Goal: Task Accomplishment & Management: Use online tool/utility

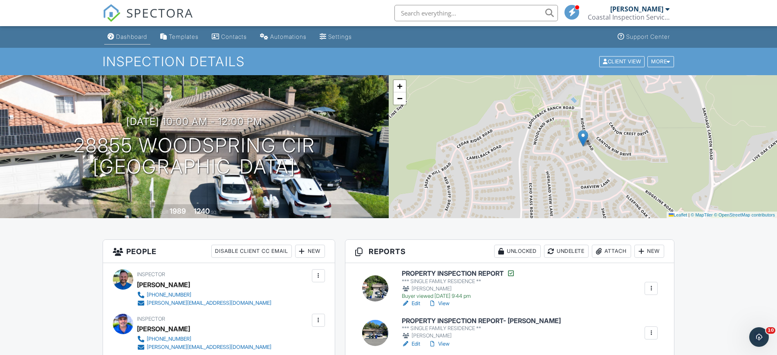
click at [126, 36] on div "Dashboard" at bounding box center [131, 36] width 31 height 7
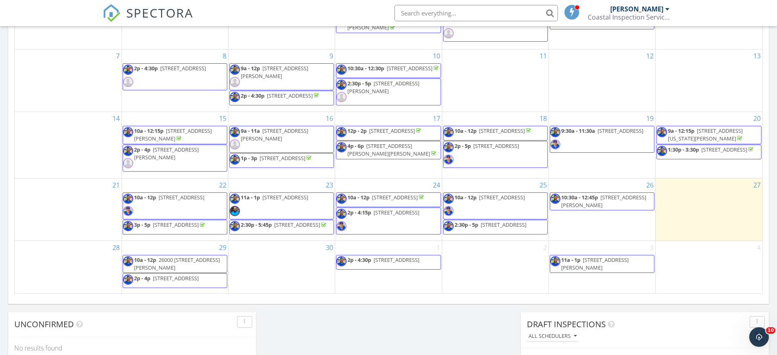
scroll to position [460, 0]
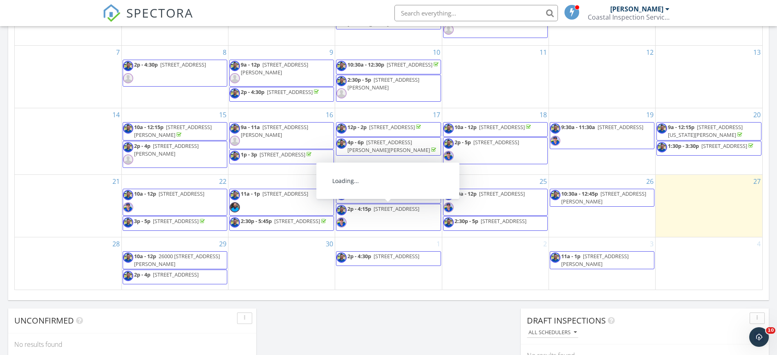
click at [507, 219] on span "6 Fenix St, Rancho Mission Viejo 92694" at bounding box center [503, 220] width 46 height 7
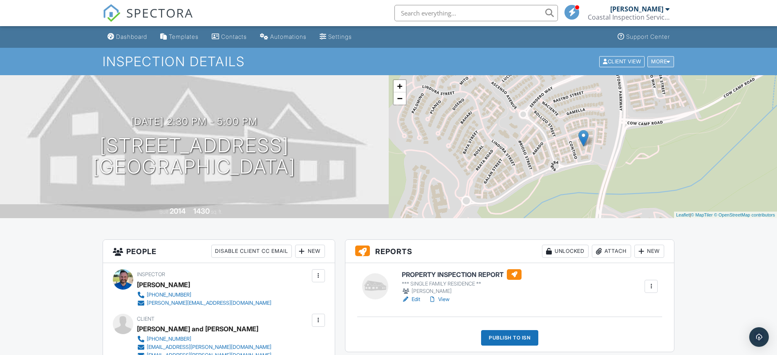
click at [658, 62] on div "More" at bounding box center [660, 61] width 27 height 11
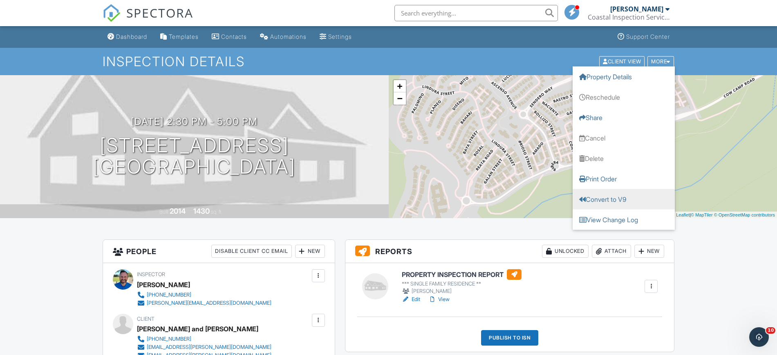
click at [608, 196] on link "Convert to V9" at bounding box center [623, 199] width 102 height 20
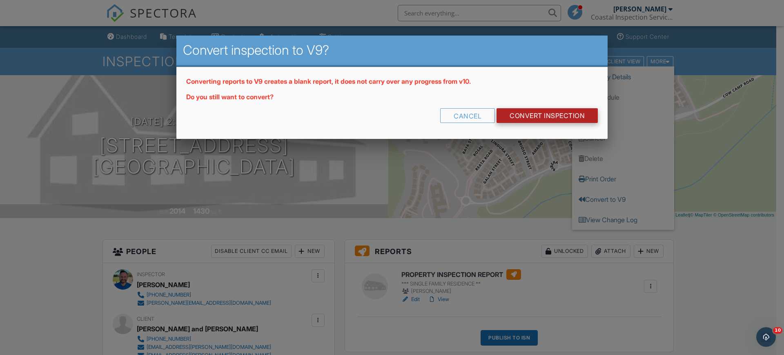
click at [554, 109] on link "CONVERT INSPECTION" at bounding box center [547, 115] width 101 height 15
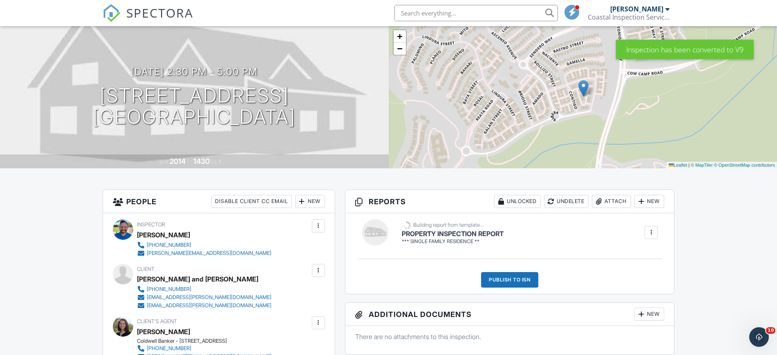
scroll to position [51, 0]
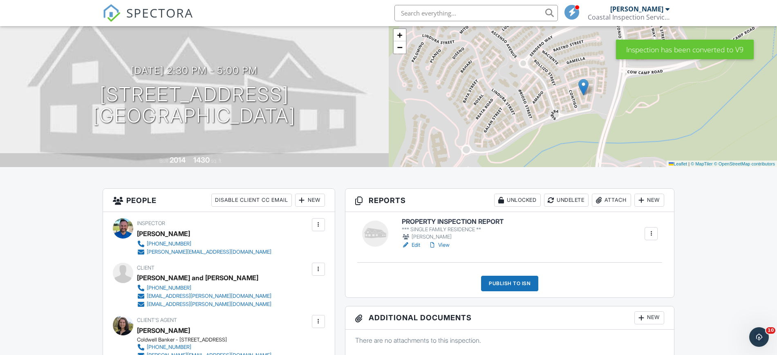
click at [431, 222] on h6 "PROPERTY INSPECTION REPORT" at bounding box center [453, 221] width 102 height 7
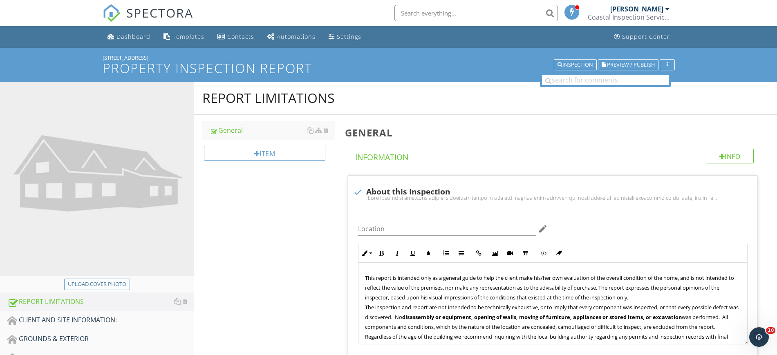
click at [83, 286] on div "Upload cover photo" at bounding box center [97, 284] width 58 height 8
type input "C:\fakepath\IMG_3336.JPG"
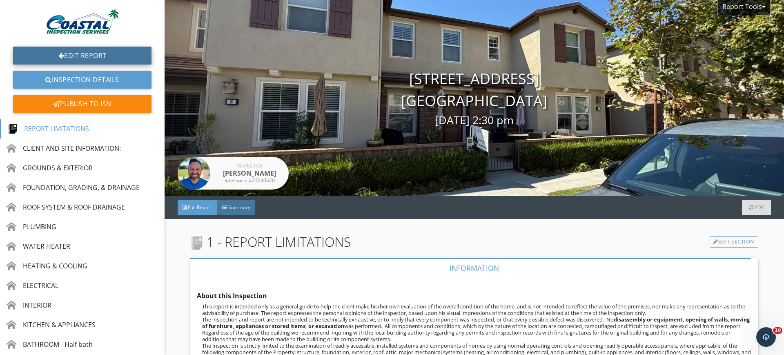
click at [67, 58] on link "Edit Report" at bounding box center [82, 56] width 138 height 18
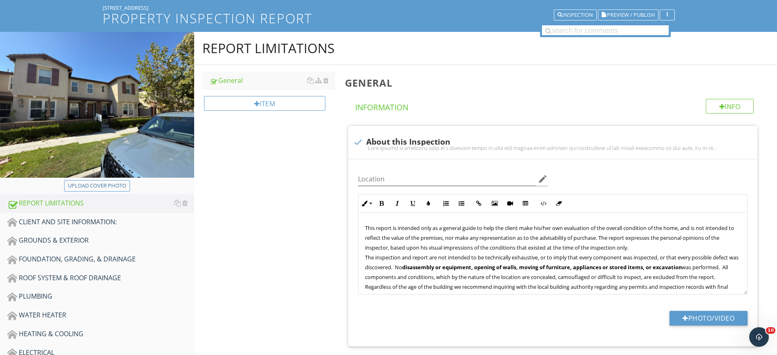
scroll to position [51, 0]
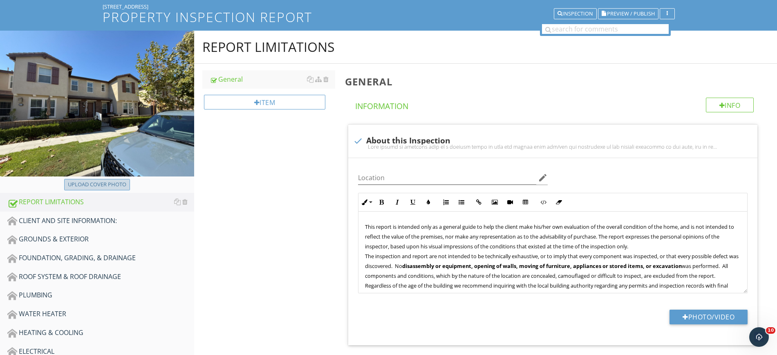
click at [88, 186] on div "Upload cover photo" at bounding box center [97, 185] width 58 height 8
click at [82, 221] on div "CLIENT AND SITE INFORMATION:" at bounding box center [100, 221] width 187 height 11
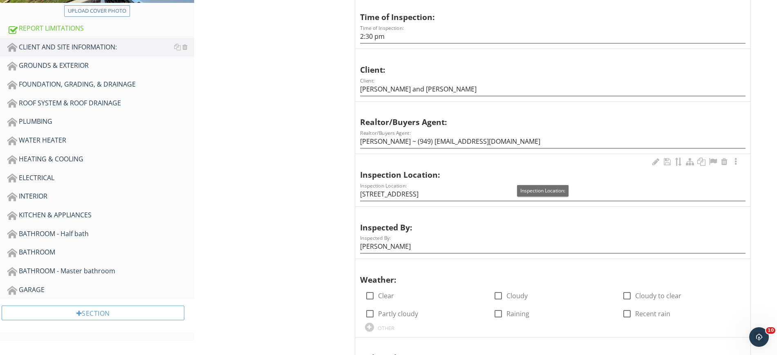
scroll to position [306, 0]
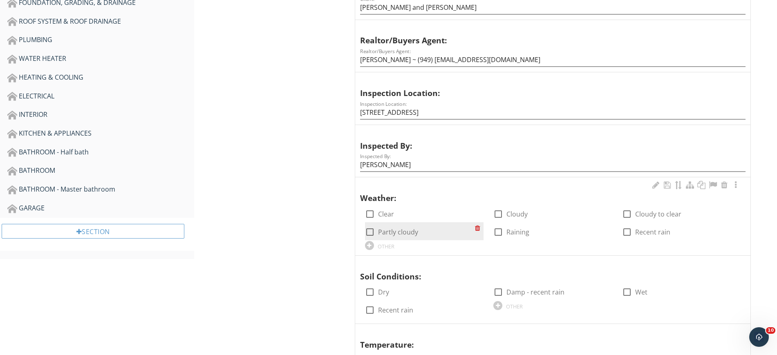
click at [371, 233] on div at bounding box center [370, 232] width 14 height 14
checkbox input "true"
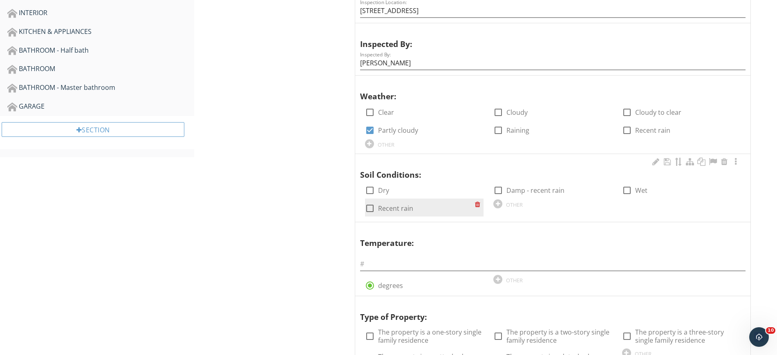
scroll to position [409, 0]
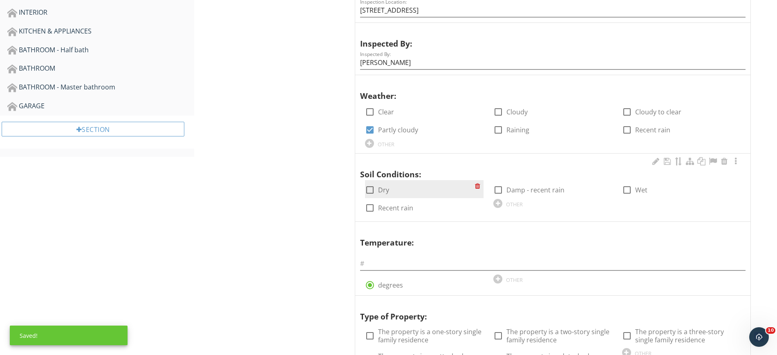
click at [373, 195] on div at bounding box center [370, 190] width 14 height 14
checkbox input "true"
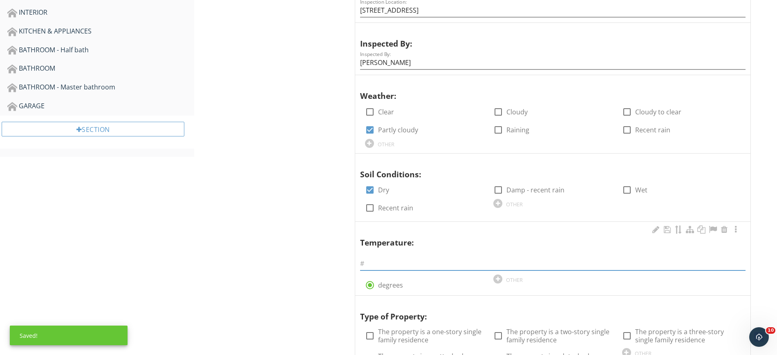
click at [384, 266] on input "text" at bounding box center [552, 263] width 385 height 13
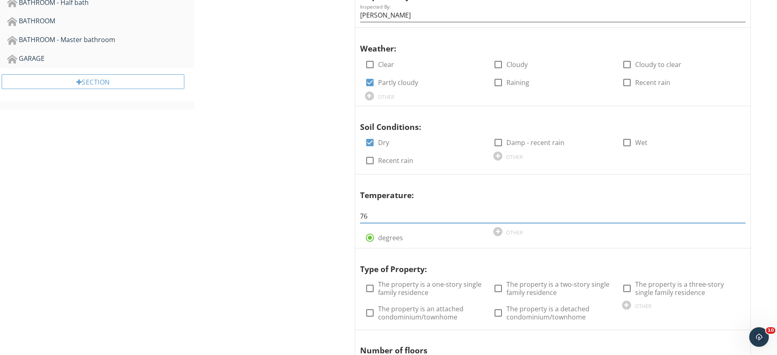
scroll to position [460, 0]
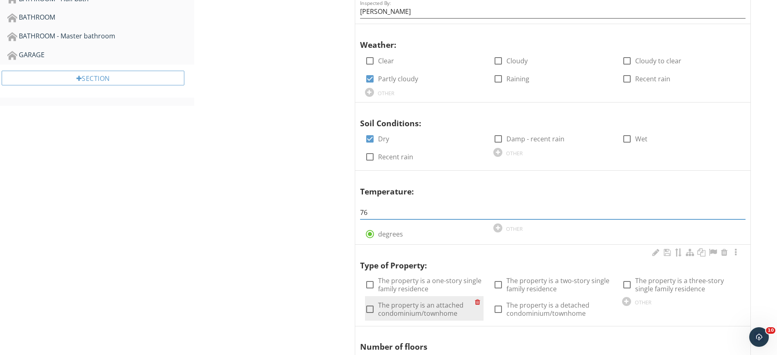
type input "76"
click at [383, 310] on label "The property is an attached condominium/townhome" at bounding box center [426, 309] width 97 height 16
checkbox input "true"
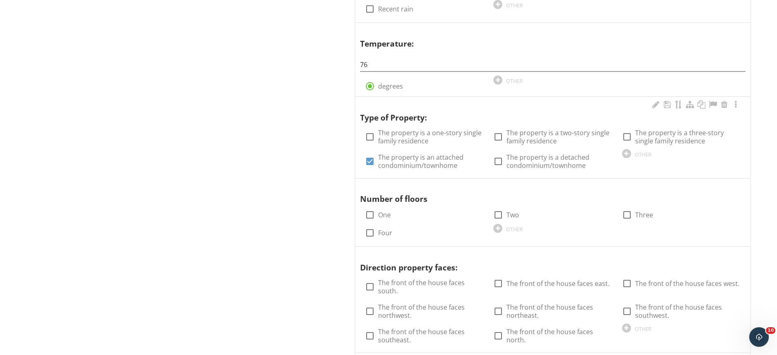
scroll to position [613, 0]
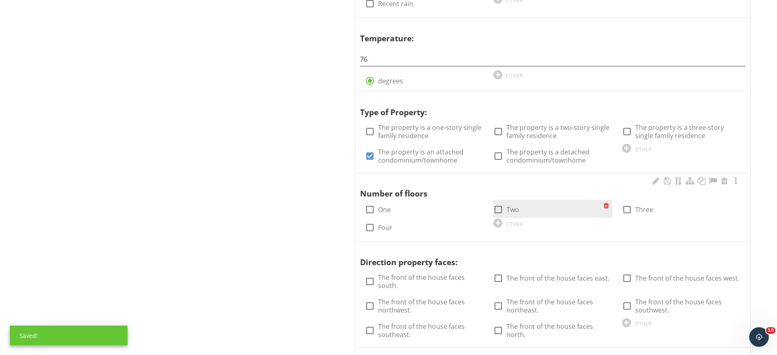
click at [507, 213] on label "Two" at bounding box center [512, 209] width 13 height 8
checkbox input "true"
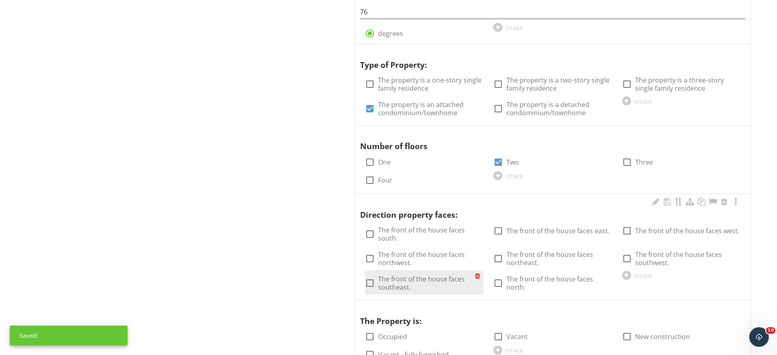
scroll to position [664, 0]
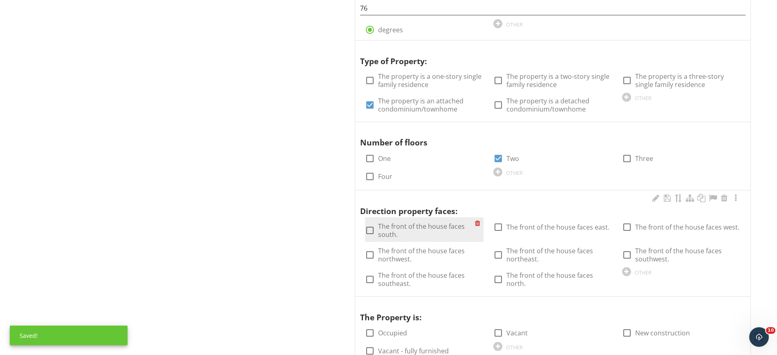
click at [478, 231] on div at bounding box center [479, 229] width 9 height 25
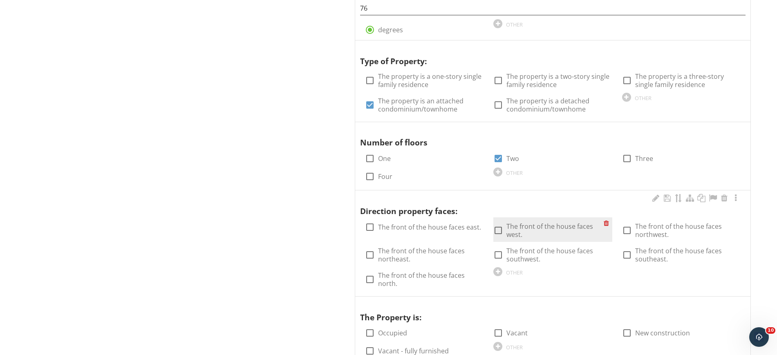
click at [498, 233] on div at bounding box center [498, 230] width 14 height 14
click at [497, 227] on div at bounding box center [498, 230] width 14 height 14
checkbox input "false"
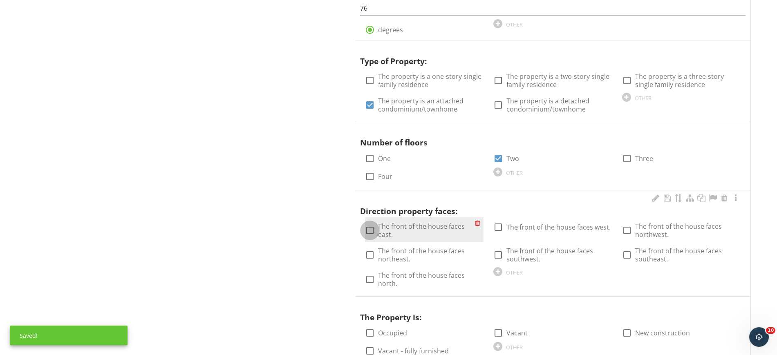
click at [371, 226] on div at bounding box center [370, 230] width 14 height 14
checkbox input "true"
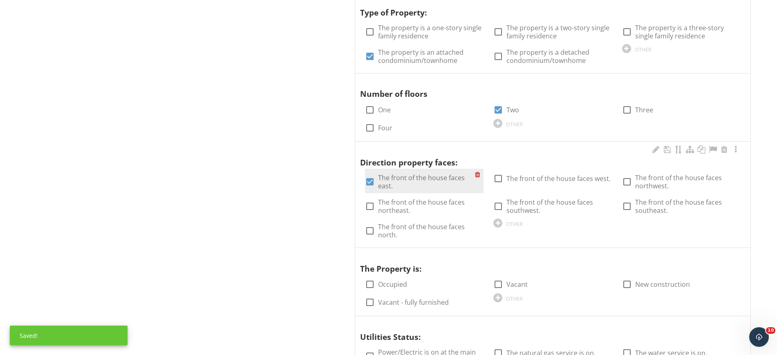
scroll to position [715, 0]
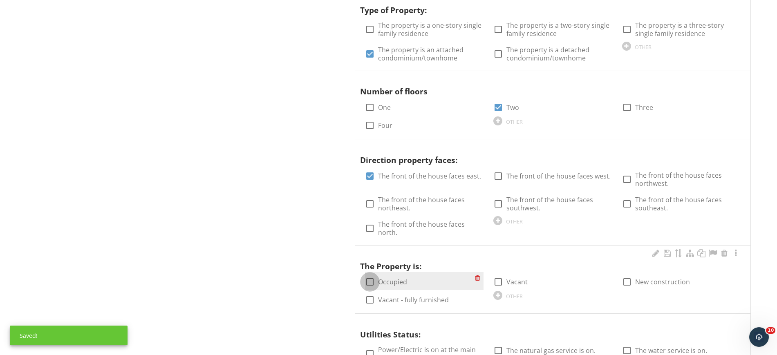
click at [373, 278] on div at bounding box center [370, 282] width 14 height 14
checkbox input "true"
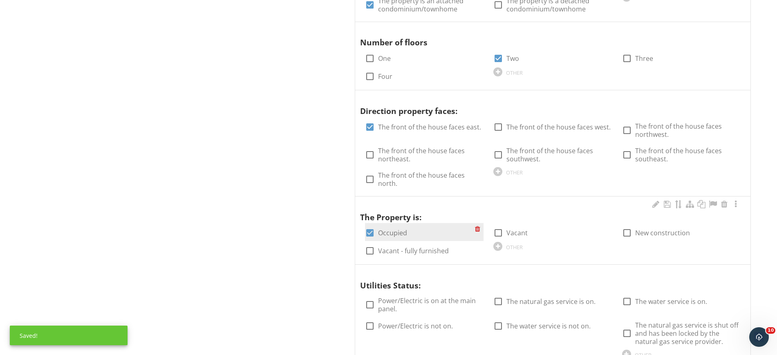
scroll to position [766, 0]
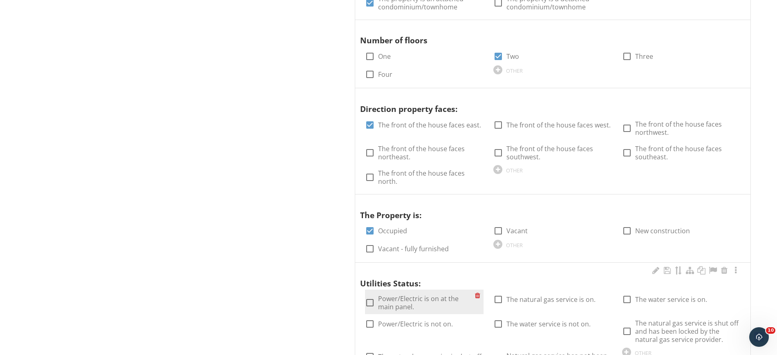
click at [374, 305] on div at bounding box center [370, 303] width 14 height 14
checkbox input "true"
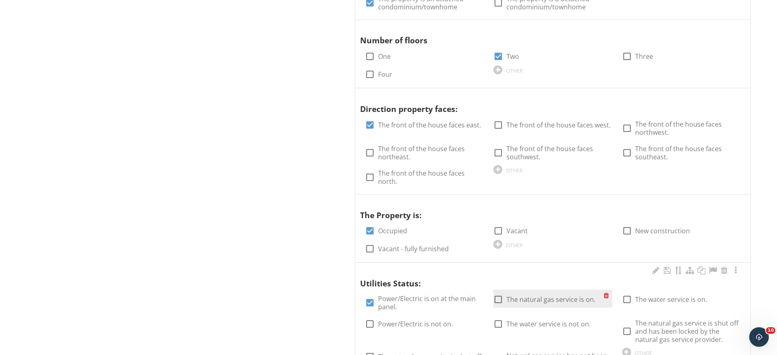
click at [496, 301] on div at bounding box center [498, 300] width 14 height 14
checkbox input "true"
click at [623, 297] on div at bounding box center [627, 300] width 14 height 14
checkbox input "true"
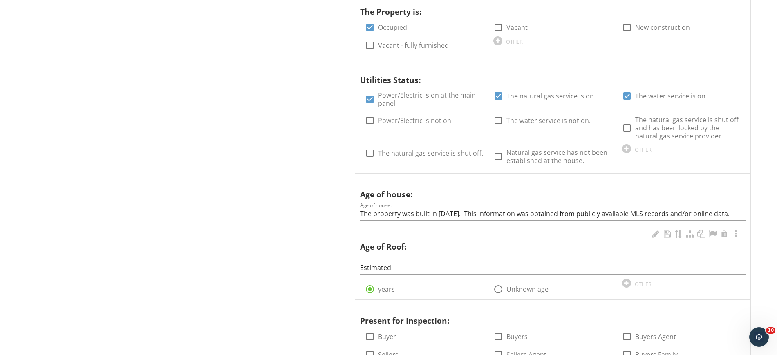
scroll to position [970, 0]
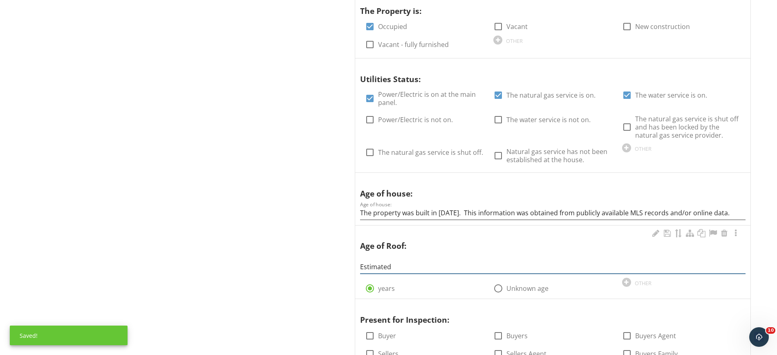
click at [395, 269] on input "Estimated" at bounding box center [552, 266] width 385 height 13
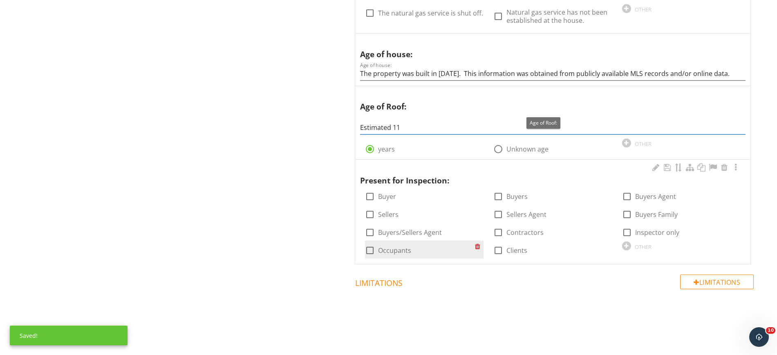
scroll to position [1110, 0]
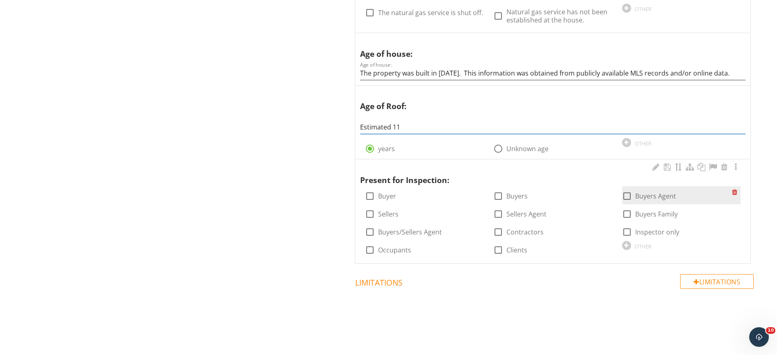
type input "Estimated 11"
click at [624, 199] on div at bounding box center [627, 196] width 14 height 14
checkbox input "true"
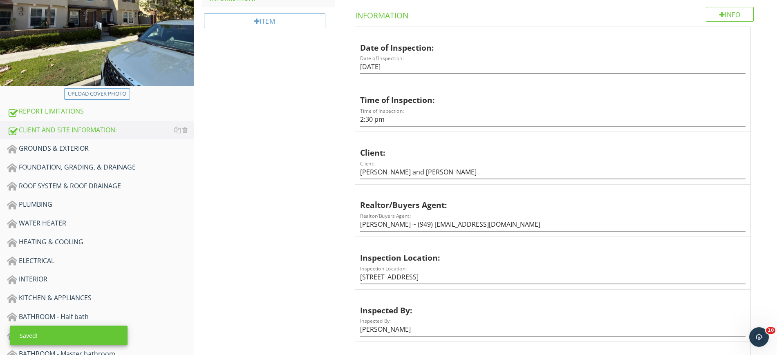
scroll to position [140, 0]
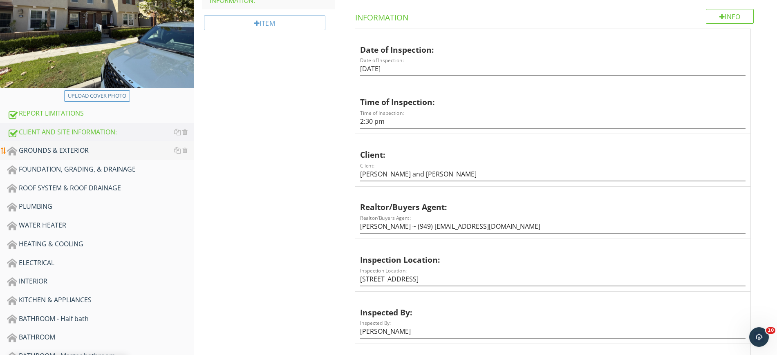
click at [78, 149] on div "GROUNDS & EXTERIOR" at bounding box center [100, 150] width 187 height 11
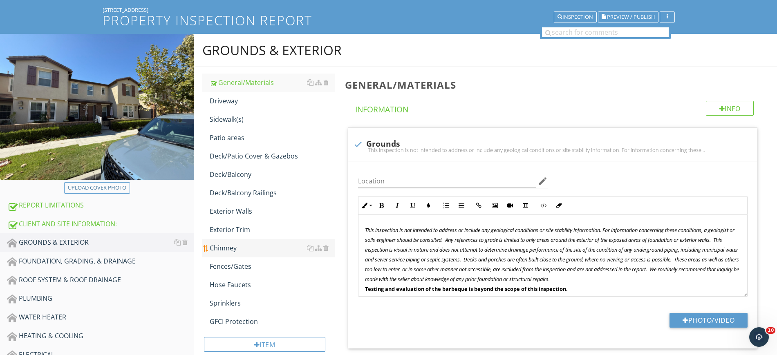
scroll to position [38, 0]
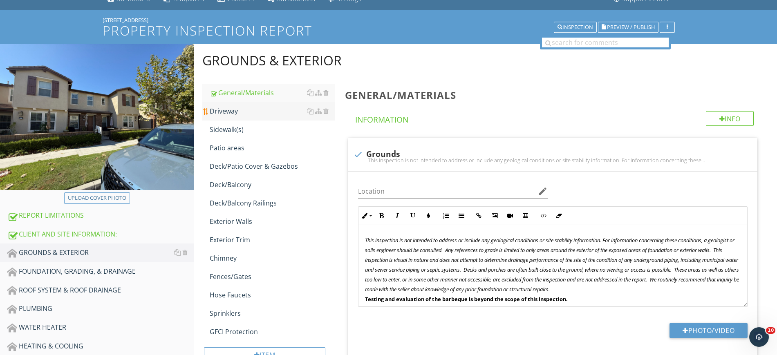
click at [235, 114] on div "Driveway" at bounding box center [272, 111] width 125 height 10
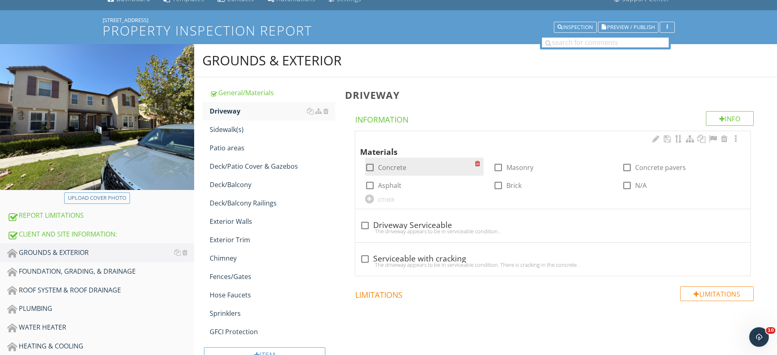
click at [365, 170] on div at bounding box center [370, 168] width 14 height 14
checkbox input "true"
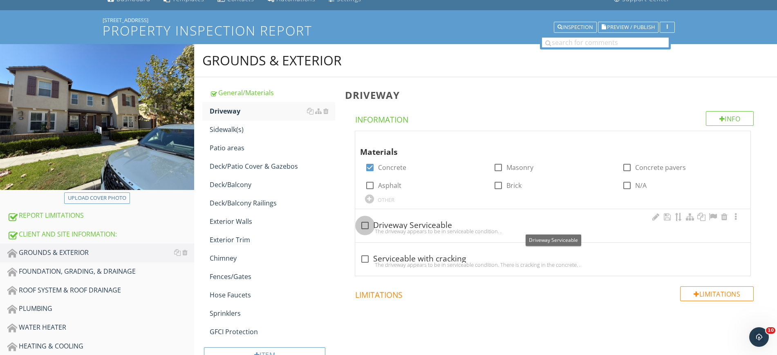
click at [359, 223] on div at bounding box center [365, 226] width 14 height 14
checkbox input "true"
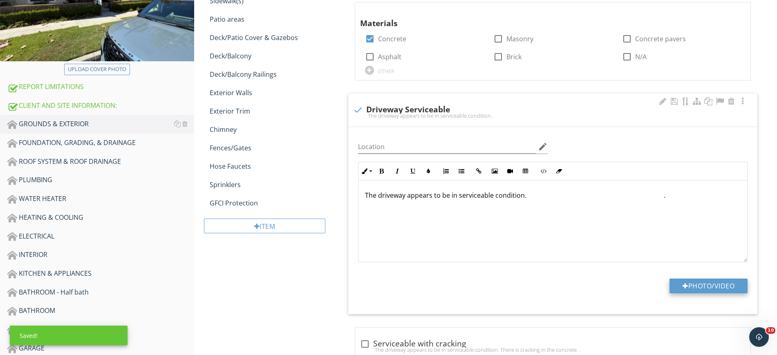
scroll to position [191, 0]
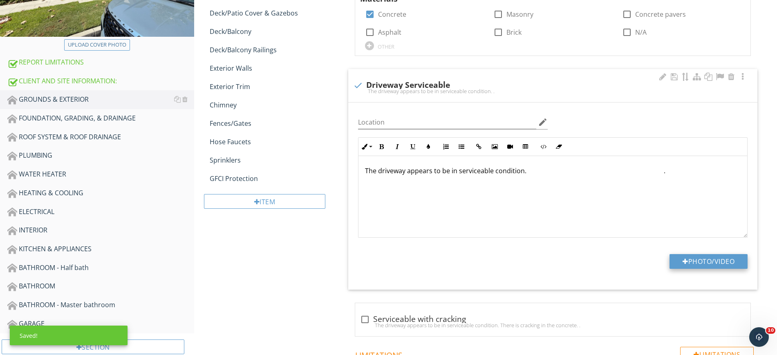
click at [702, 262] on button "Photo/Video" at bounding box center [708, 261] width 78 height 15
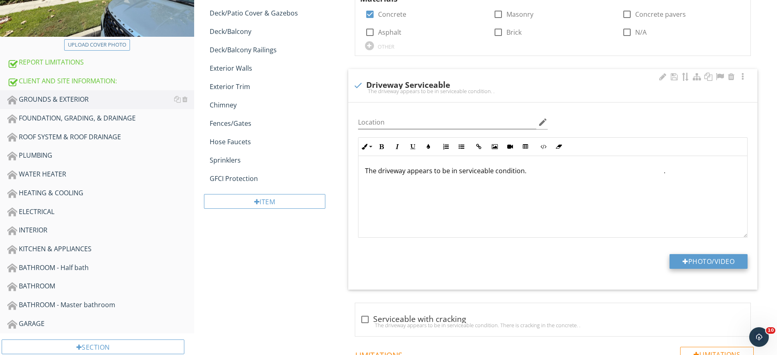
type input "C:\fakepath\IMG_3326.JPG"
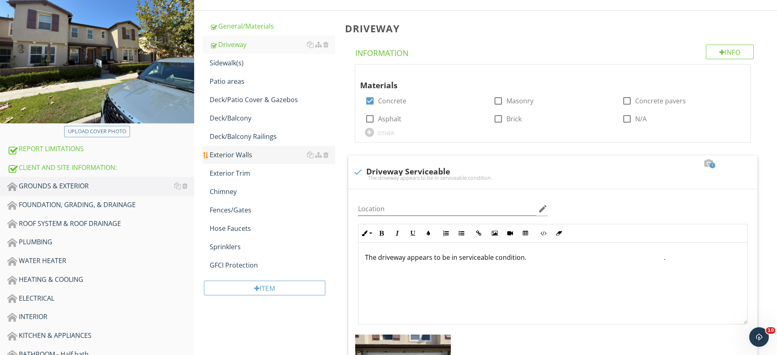
scroll to position [89, 0]
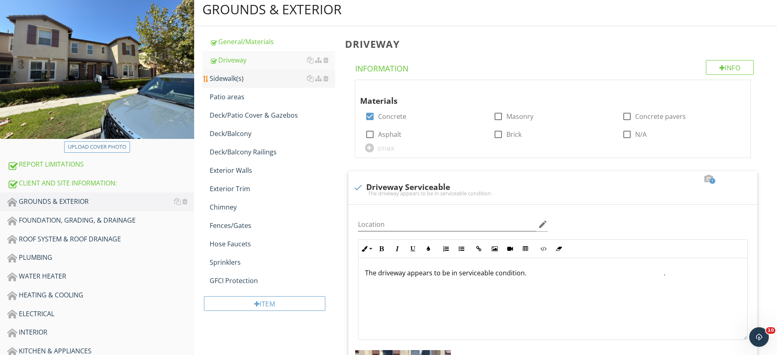
click at [251, 85] on link "Sidewalk(s)" at bounding box center [272, 78] width 125 height 18
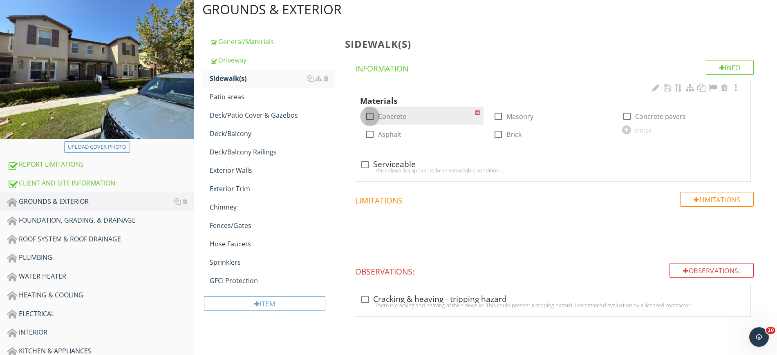
click at [366, 117] on div at bounding box center [370, 116] width 14 height 14
checkbox input "true"
click at [365, 170] on div "The sidewalk(s) appear to be in serviceable condition. . ." at bounding box center [552, 170] width 385 height 7
checkbox input "true"
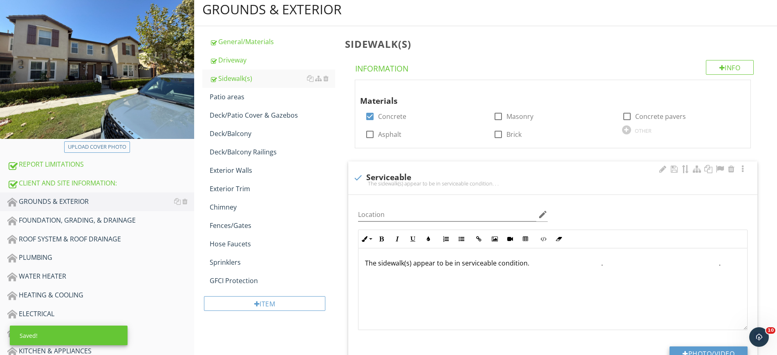
click at [707, 350] on button "Photo/Video" at bounding box center [708, 353] width 78 height 15
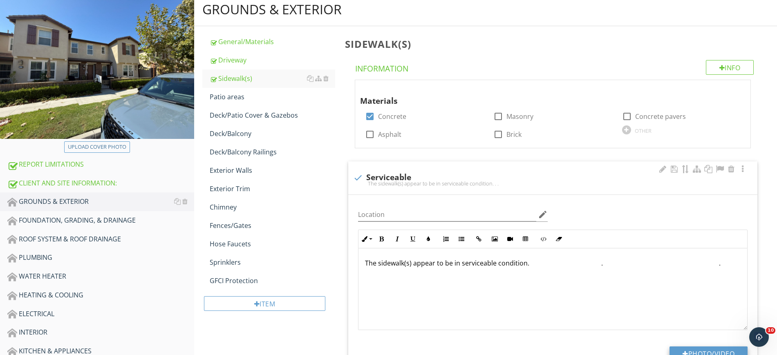
type input "C:\fakepath\IMG_3338.JPG"
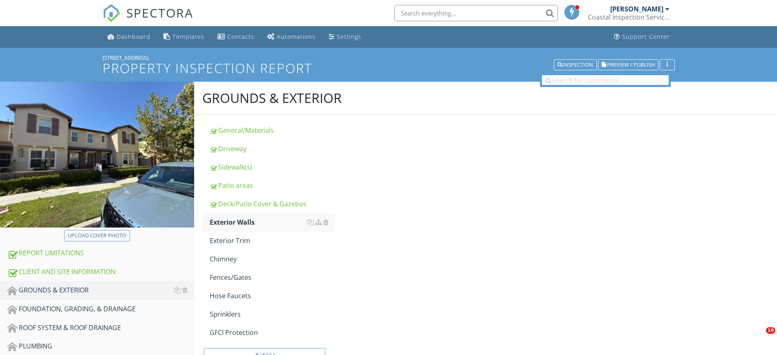
scroll to position [140, 0]
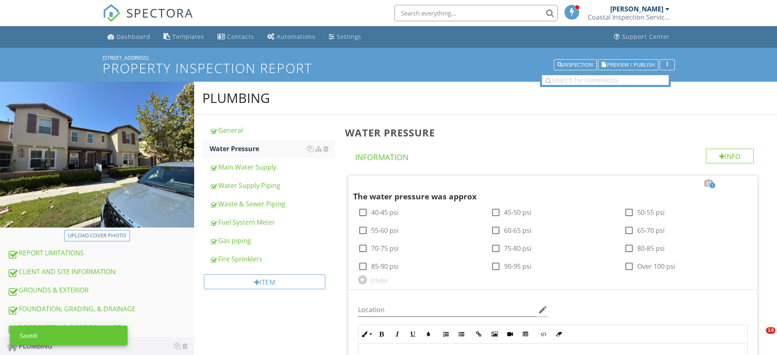
scroll to position [205, 0]
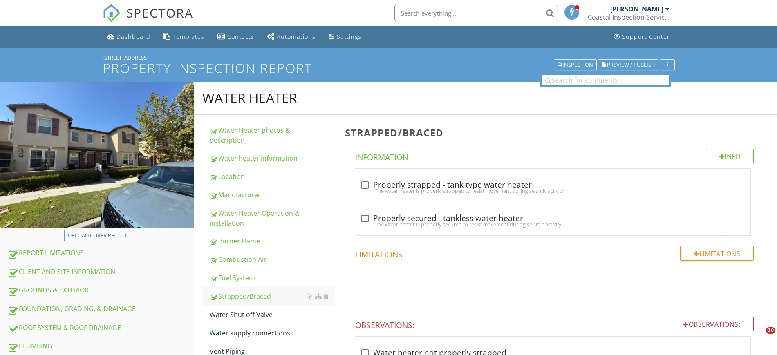
scroll to position [147, 0]
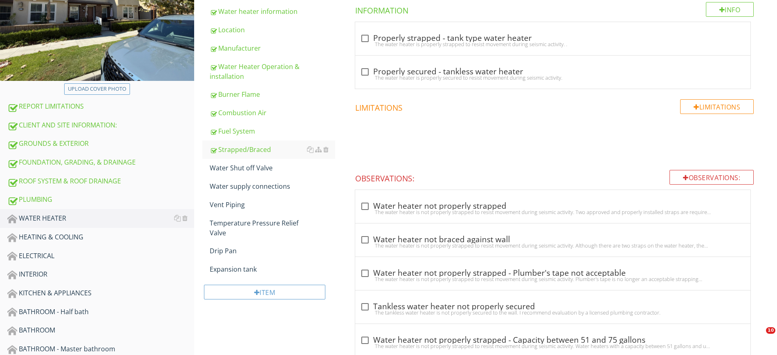
click at [372, 67] on div "check_box_outline_blank Properly secured - tankless water heater" at bounding box center [552, 72] width 385 height 10
checkbox input "true"
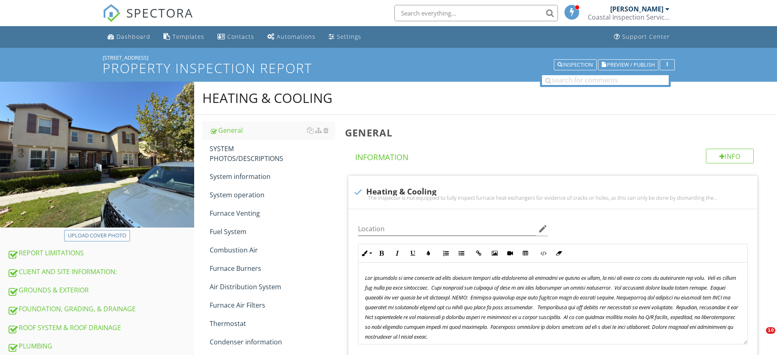
scroll to position [204, 0]
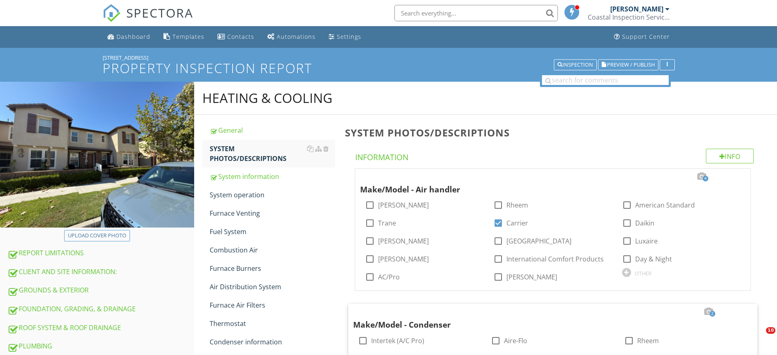
scroll to position [250, 0]
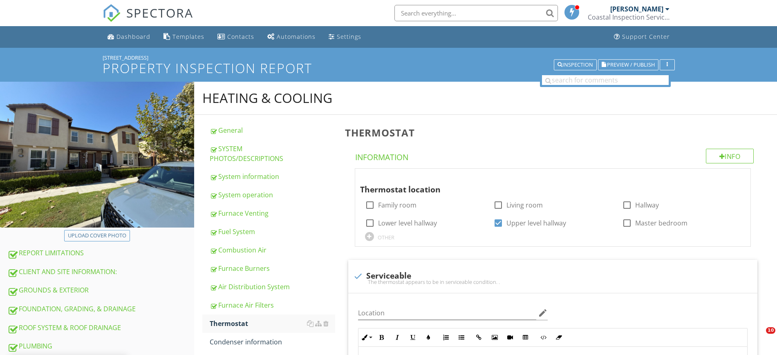
scroll to position [249, 0]
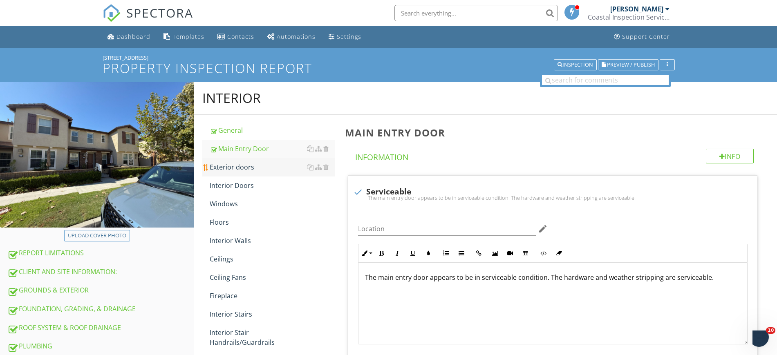
scroll to position [0, 0]
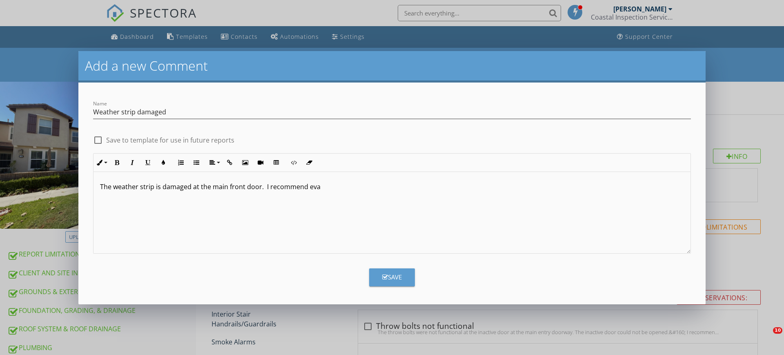
scroll to position [226, 0]
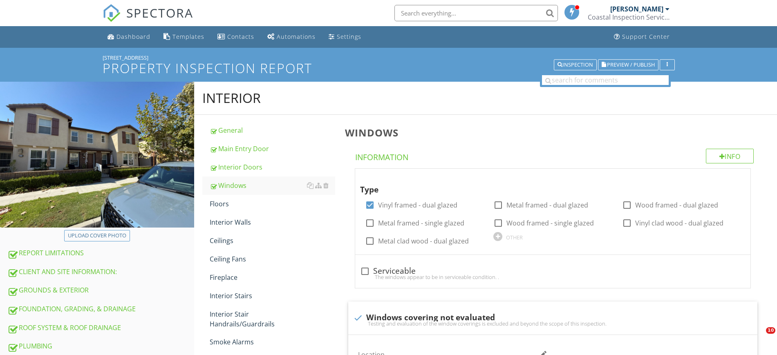
scroll to position [511, 0]
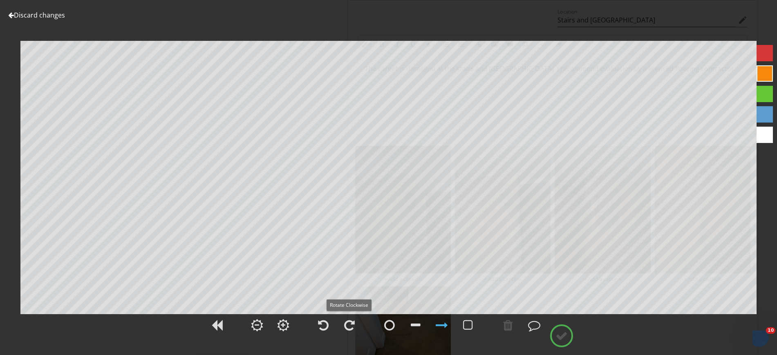
scroll to position [0, 0]
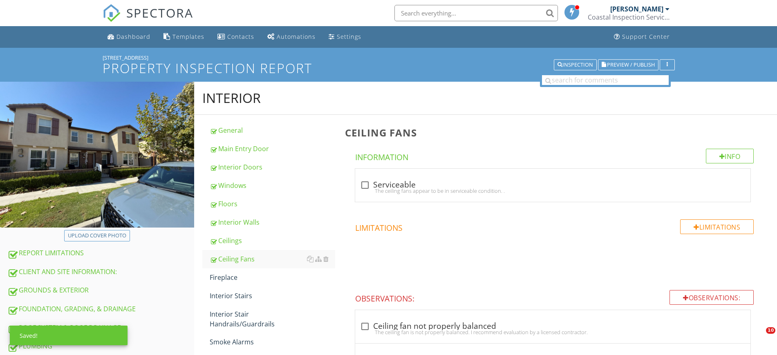
scroll to position [290, 0]
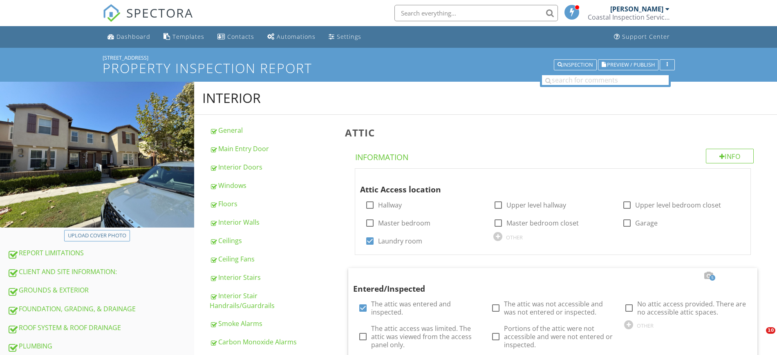
scroll to position [667, 0]
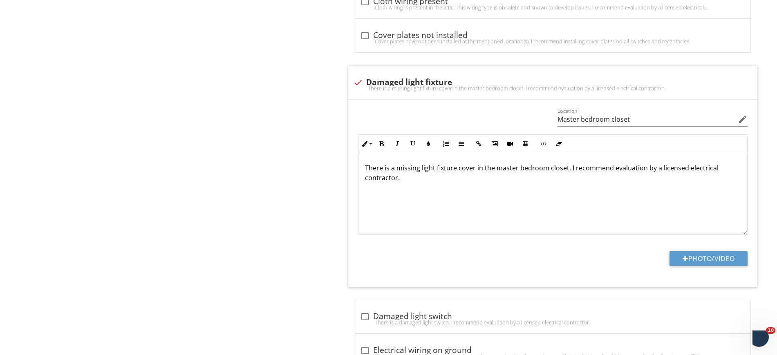
scroll to position [0, 0]
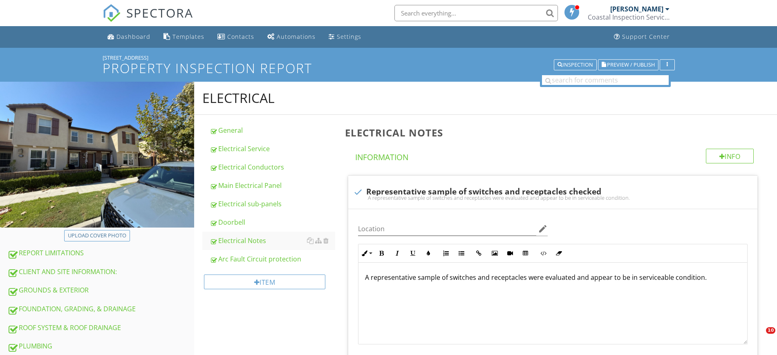
scroll to position [3, 0]
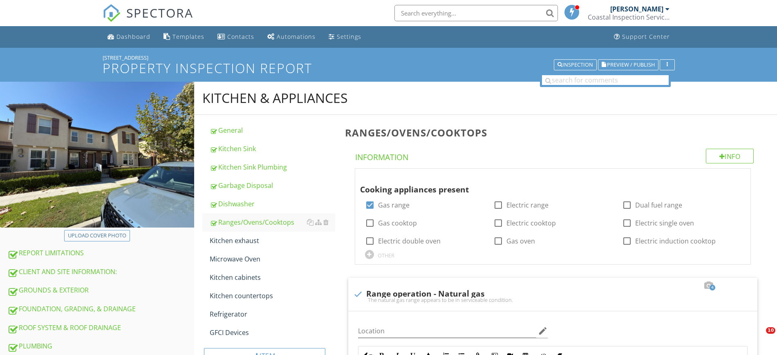
scroll to position [51, 0]
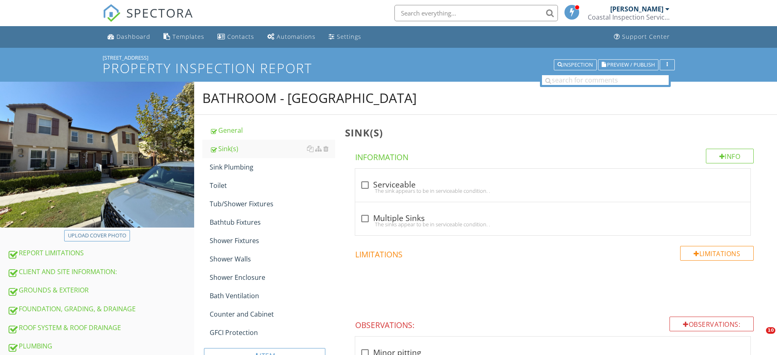
scroll to position [6, 0]
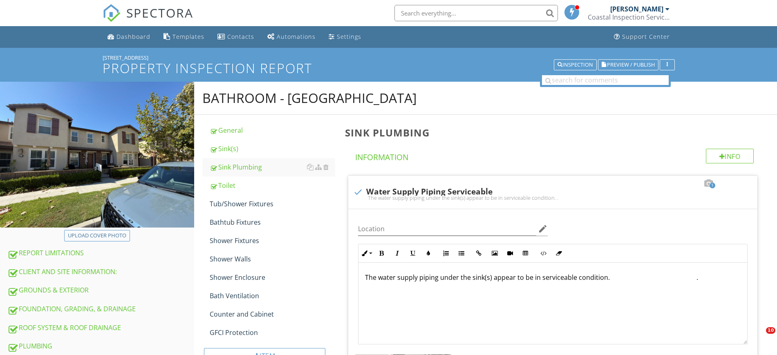
scroll to position [51, 0]
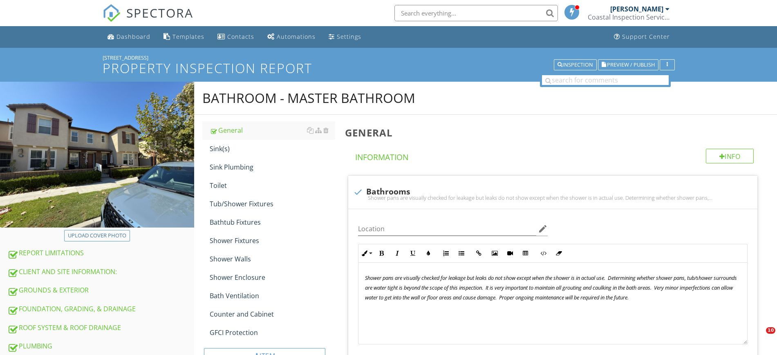
scroll to position [108, 0]
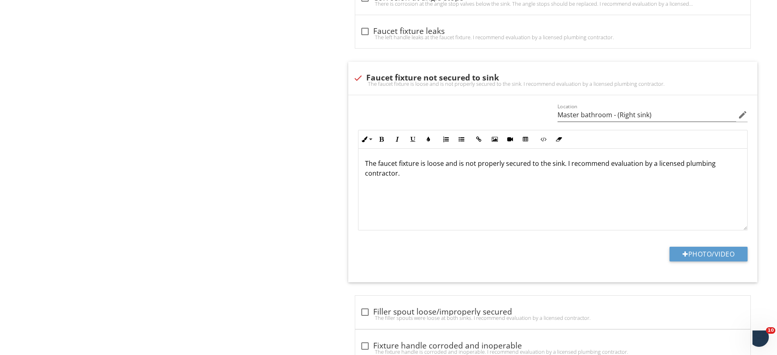
scroll to position [0, 0]
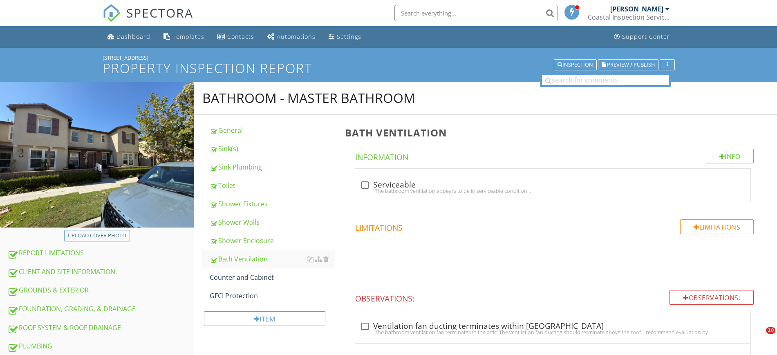
scroll to position [357, 0]
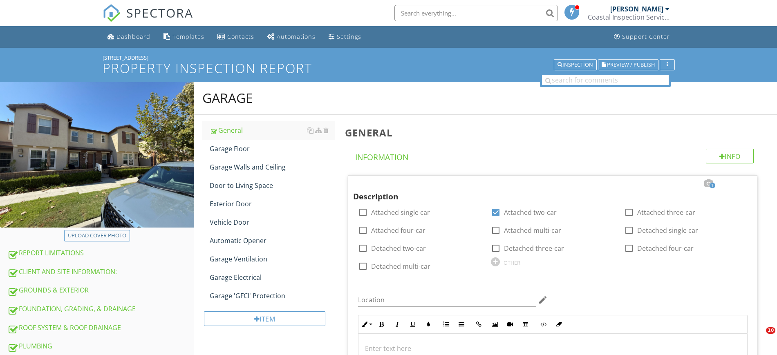
scroll to position [210, 0]
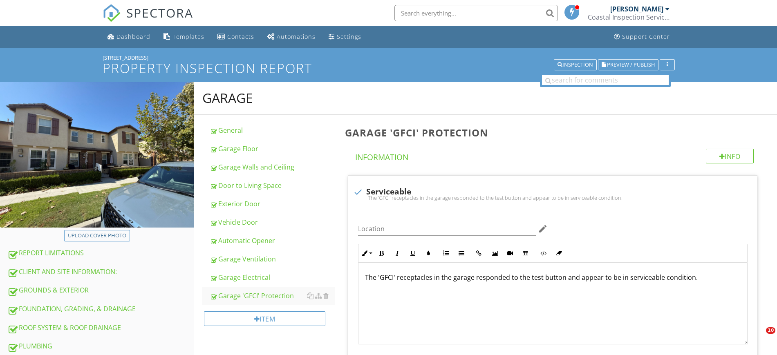
scroll to position [233, 0]
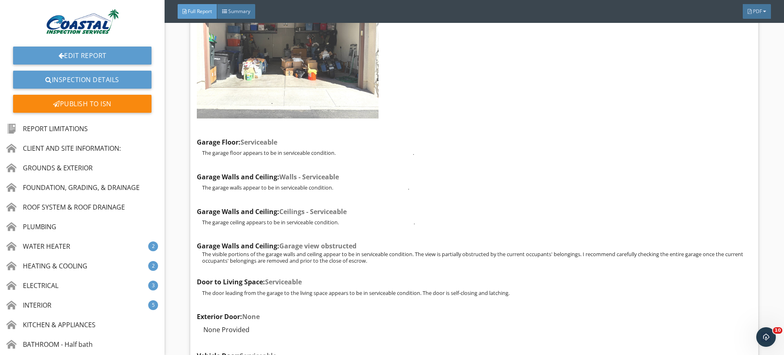
scroll to position [13548, 0]
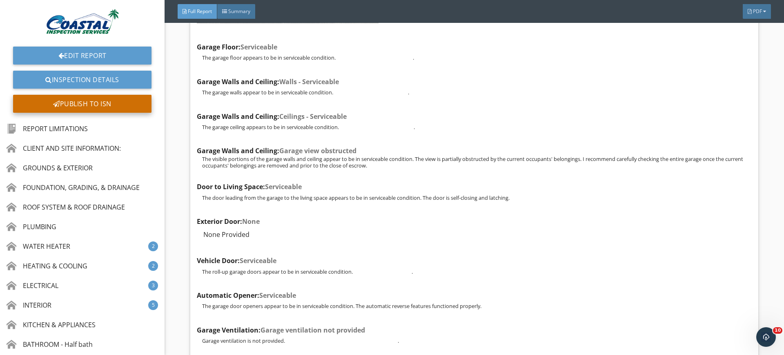
click at [89, 106] on div "Publish to ISN" at bounding box center [82, 104] width 138 height 18
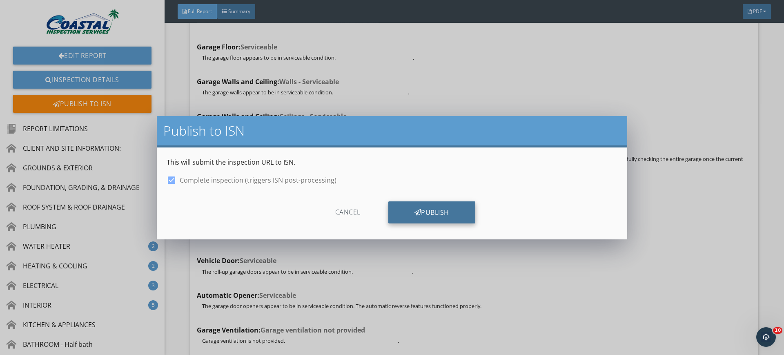
click at [427, 219] on div "Publish" at bounding box center [432, 212] width 87 height 22
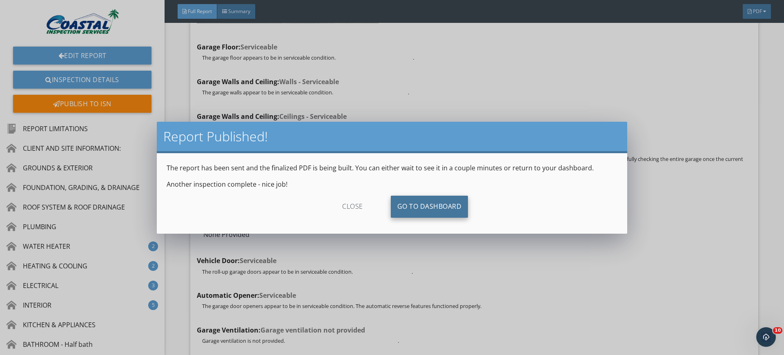
click at [432, 203] on link "Go To Dashboard" at bounding box center [430, 207] width 78 height 22
